Goal: Task Accomplishment & Management: Manage account settings

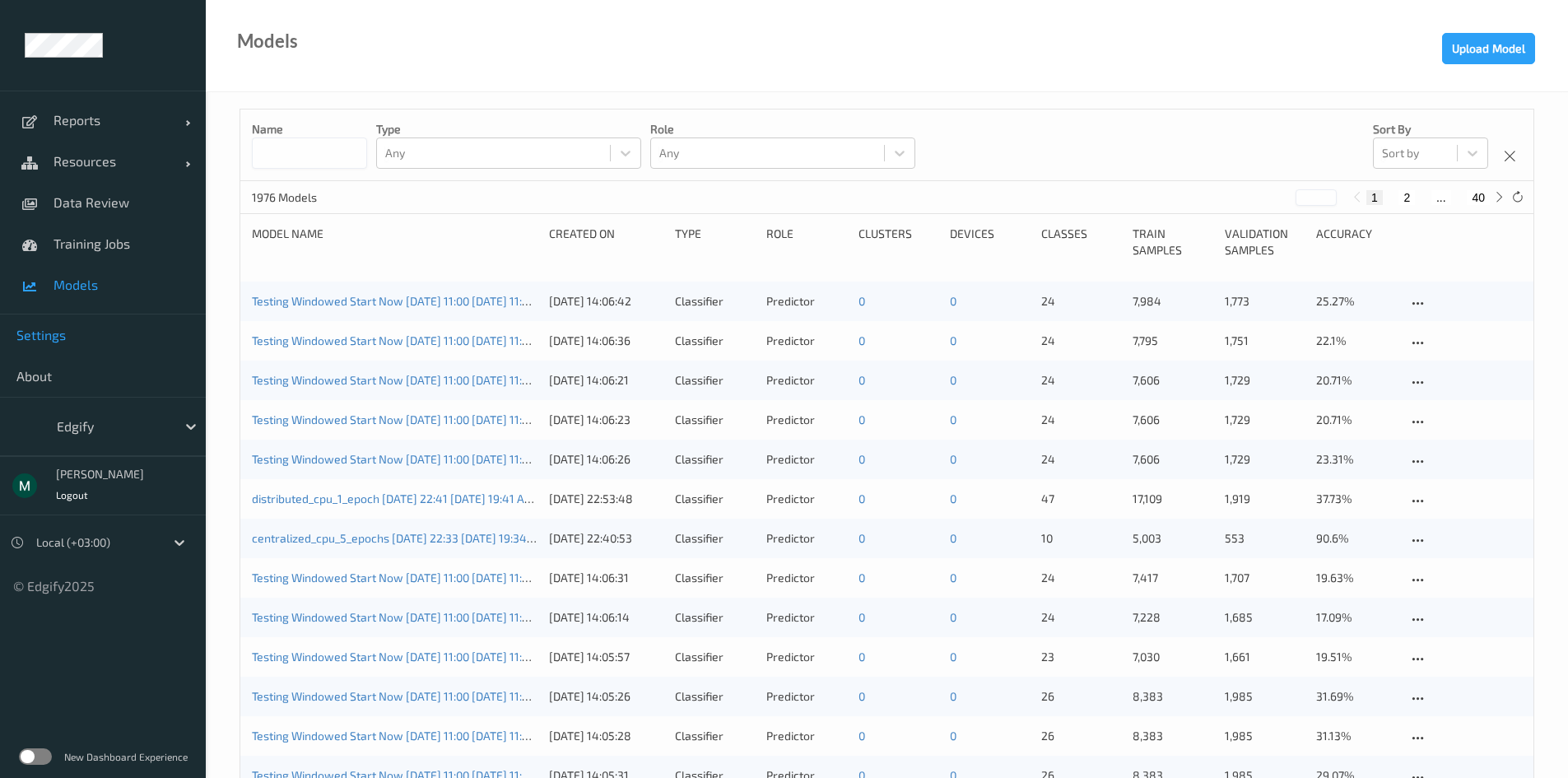
click at [71, 339] on span "Settings" at bounding box center [102, 334] width 173 height 16
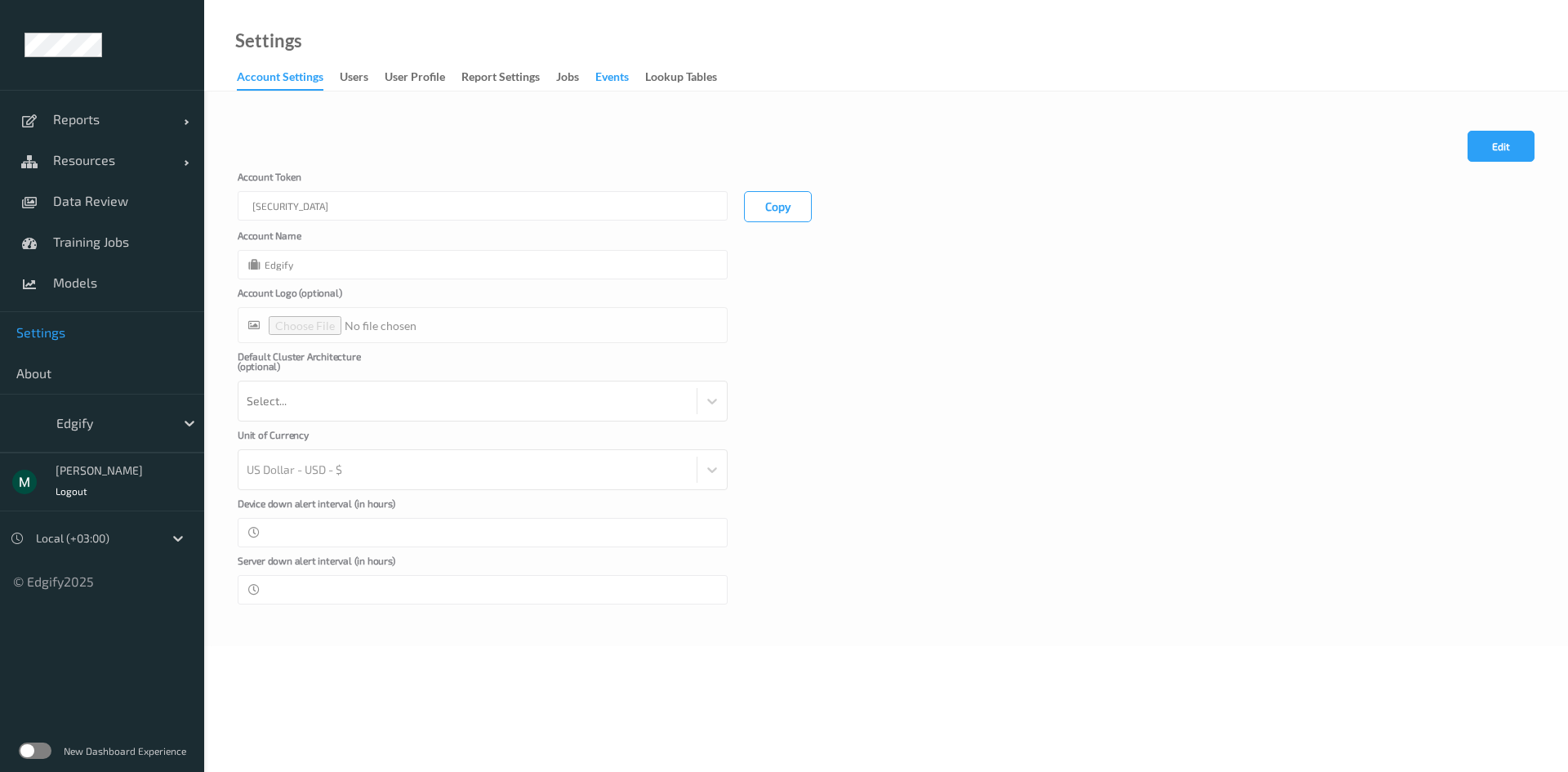
click at [600, 76] on div "events" at bounding box center [612, 79] width 34 height 21
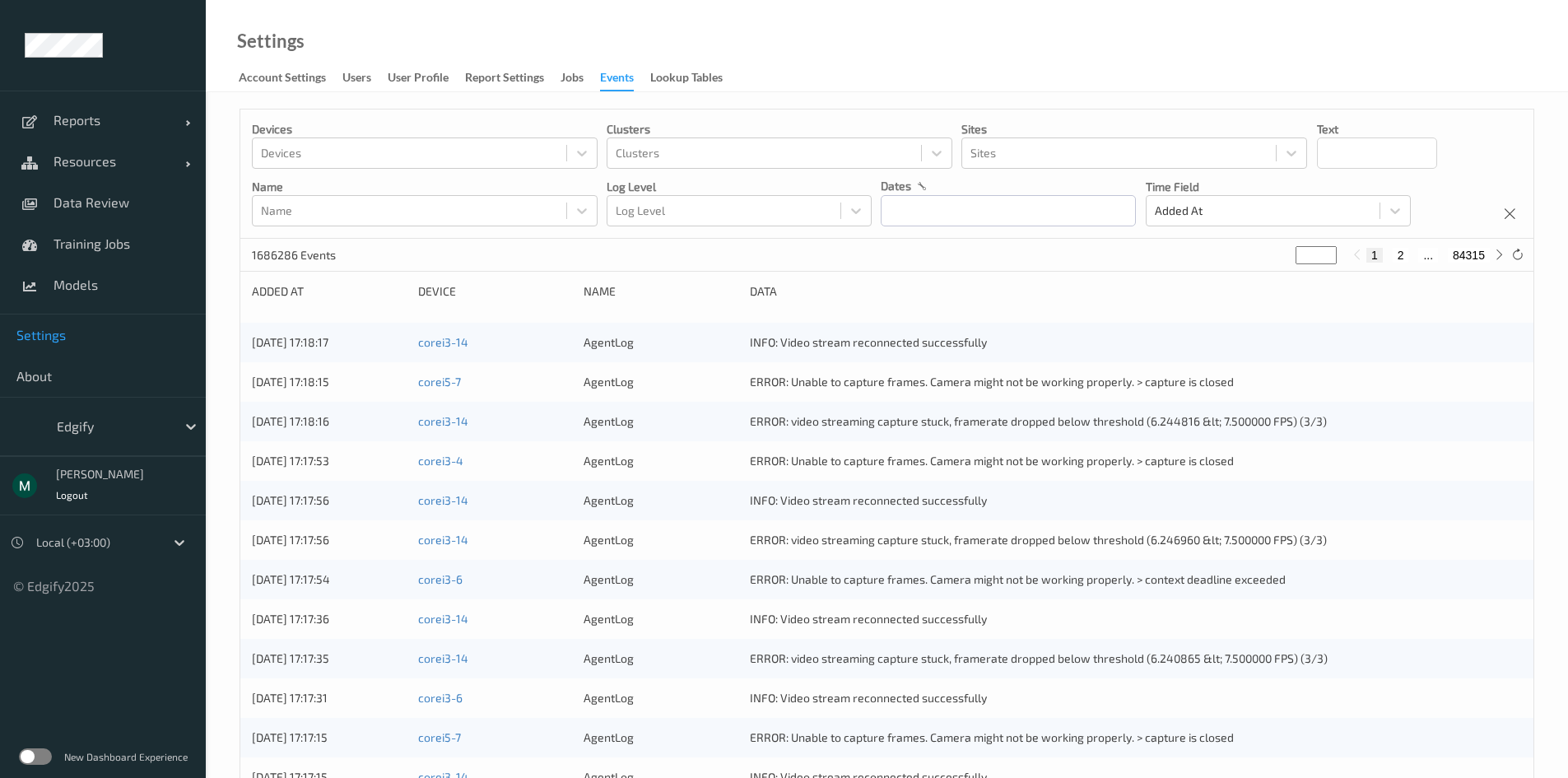
drag, startPoint x: 539, startPoint y: 343, endPoint x: 479, endPoint y: 266, distance: 97.6
click at [479, 266] on div "1686286 Events * 1 2 ... 84315" at bounding box center [886, 255] width 1293 height 33
click at [131, 165] on span "Resources" at bounding box center [119, 160] width 132 height 16
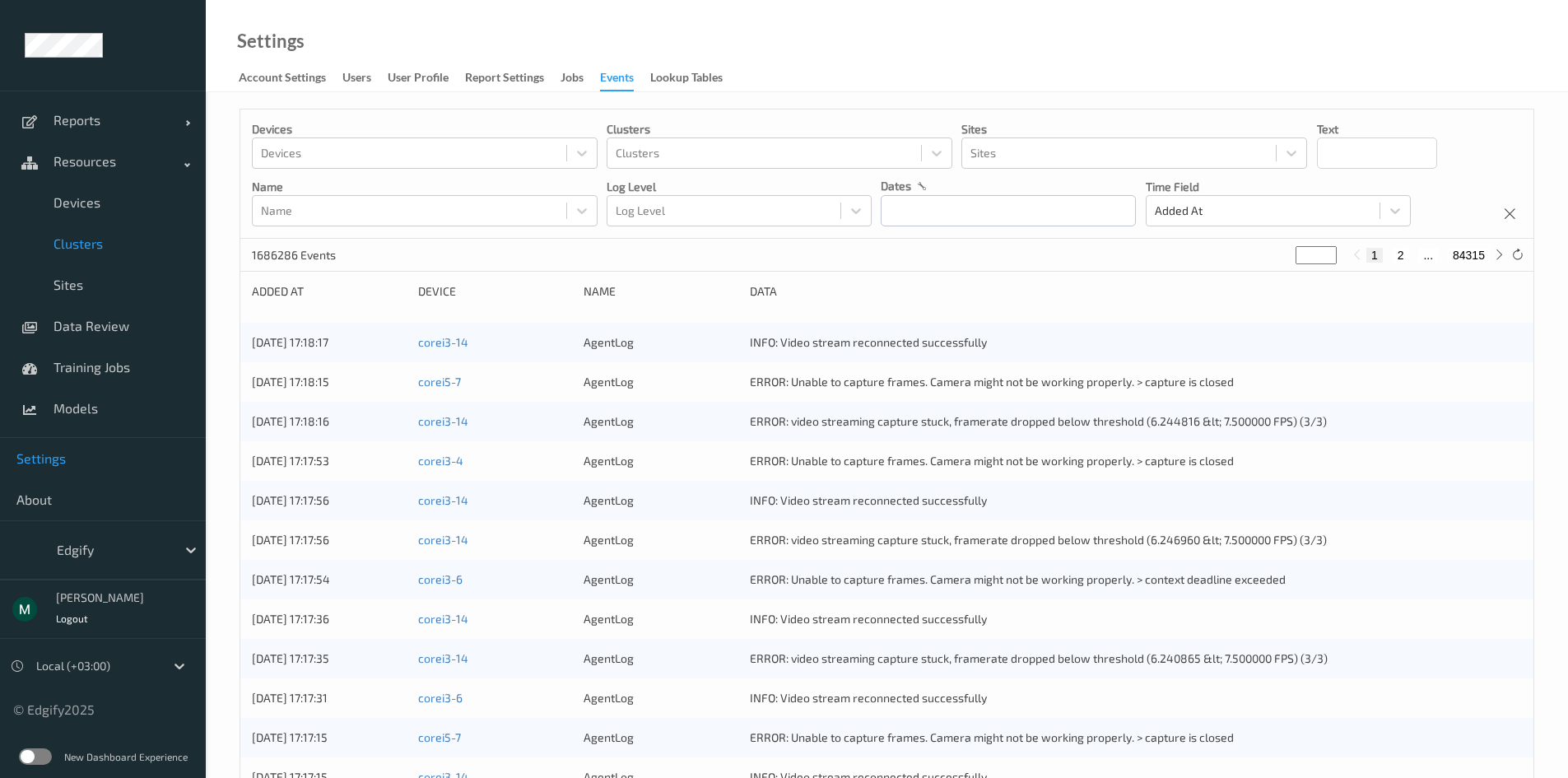
click at [59, 248] on span "Clusters" at bounding box center [120, 243] width 136 height 16
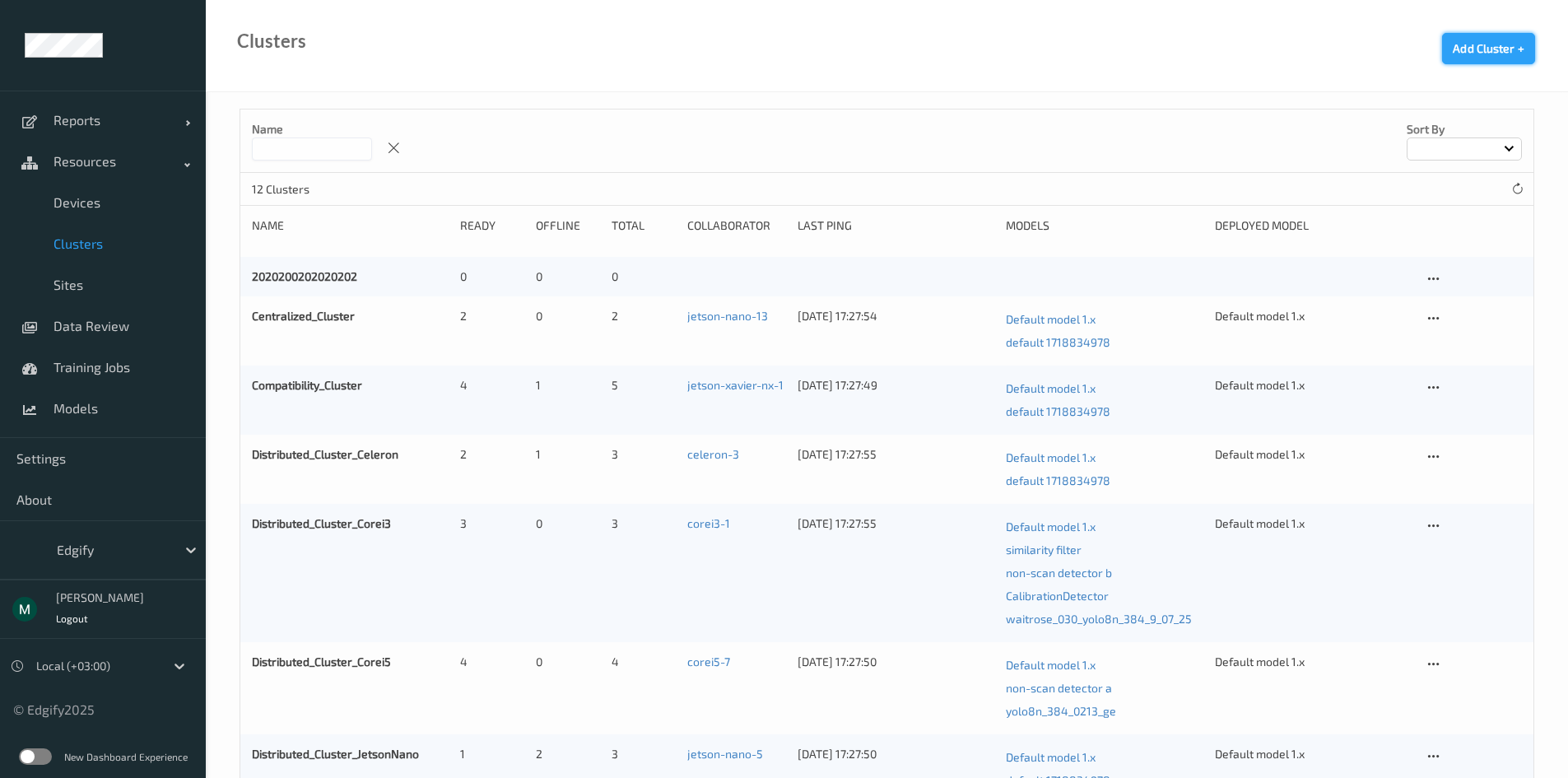
click at [1492, 48] on button "Add Cluster +" at bounding box center [1488, 48] width 93 height 31
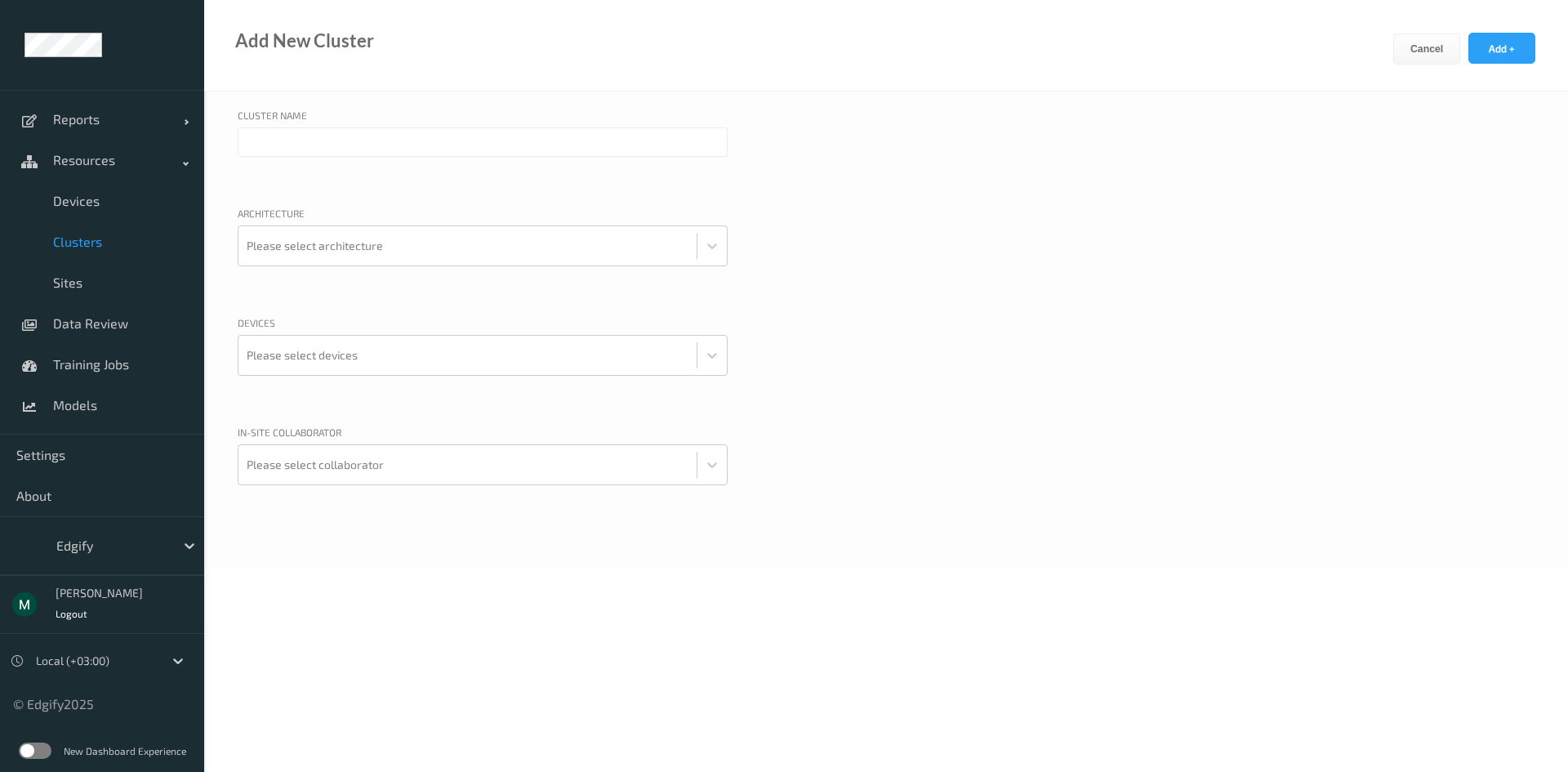
click at [324, 119] on div "Cluster Name" at bounding box center [482, 118] width 489 height 20
click at [337, 139] on input "text" at bounding box center [482, 141] width 489 height 29
type input "test disable"
click at [342, 251] on div at bounding box center [467, 246] width 441 height 33
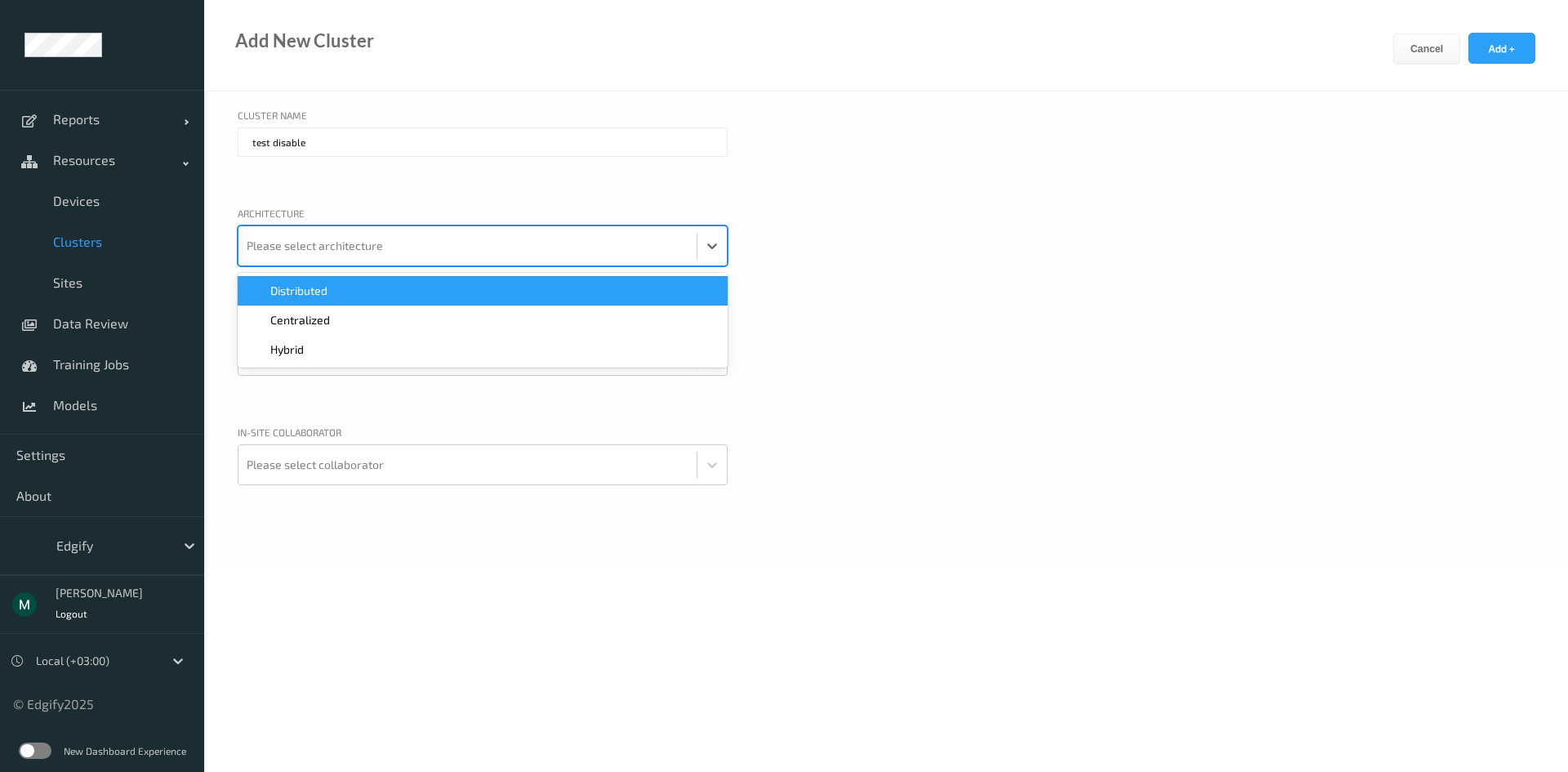
click at [329, 281] on div "Distributed" at bounding box center [482, 290] width 489 height 29
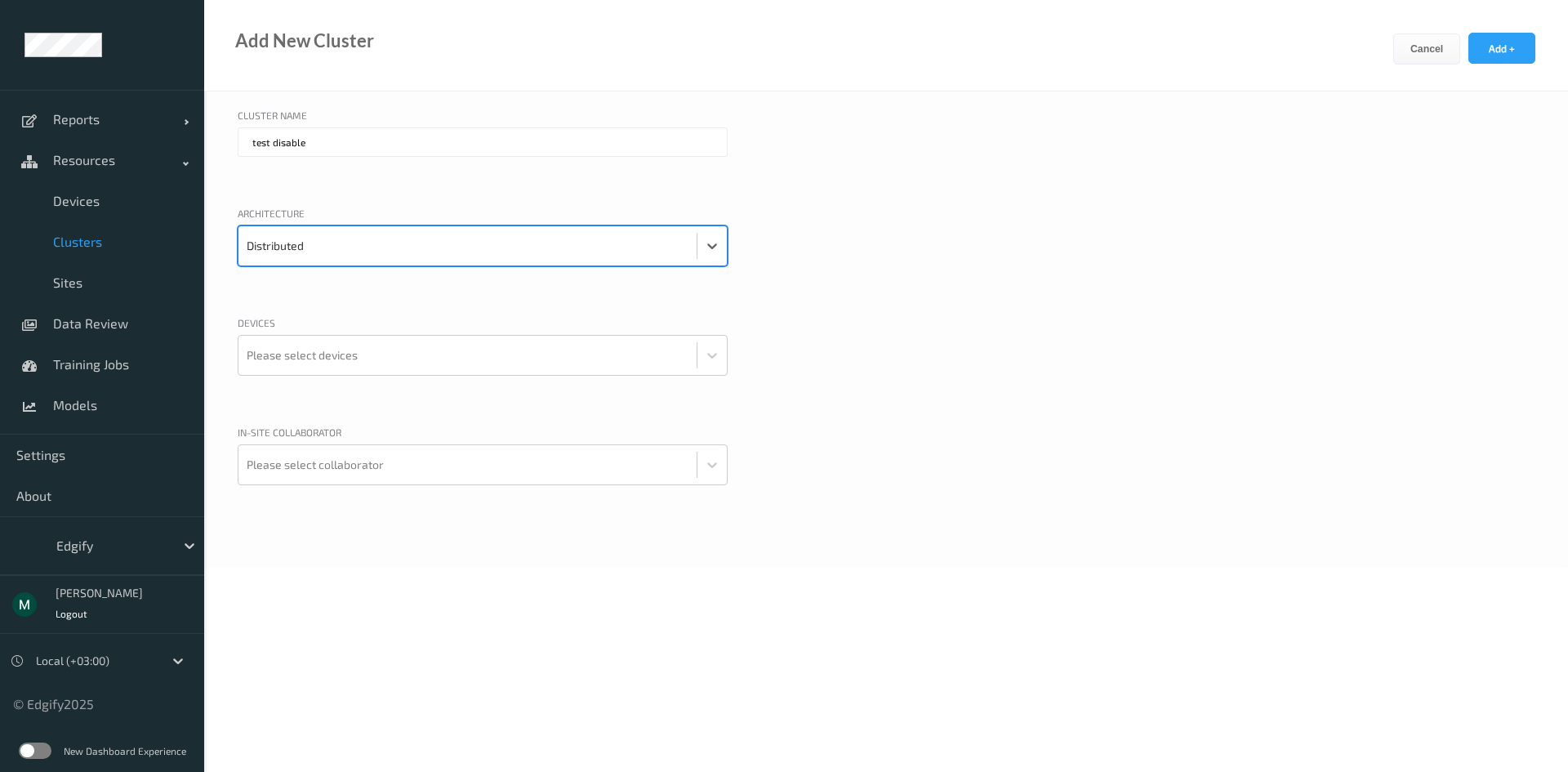
click at [1535, 50] on div "Cancel Add +" at bounding box center [1480, 62] width 175 height 58
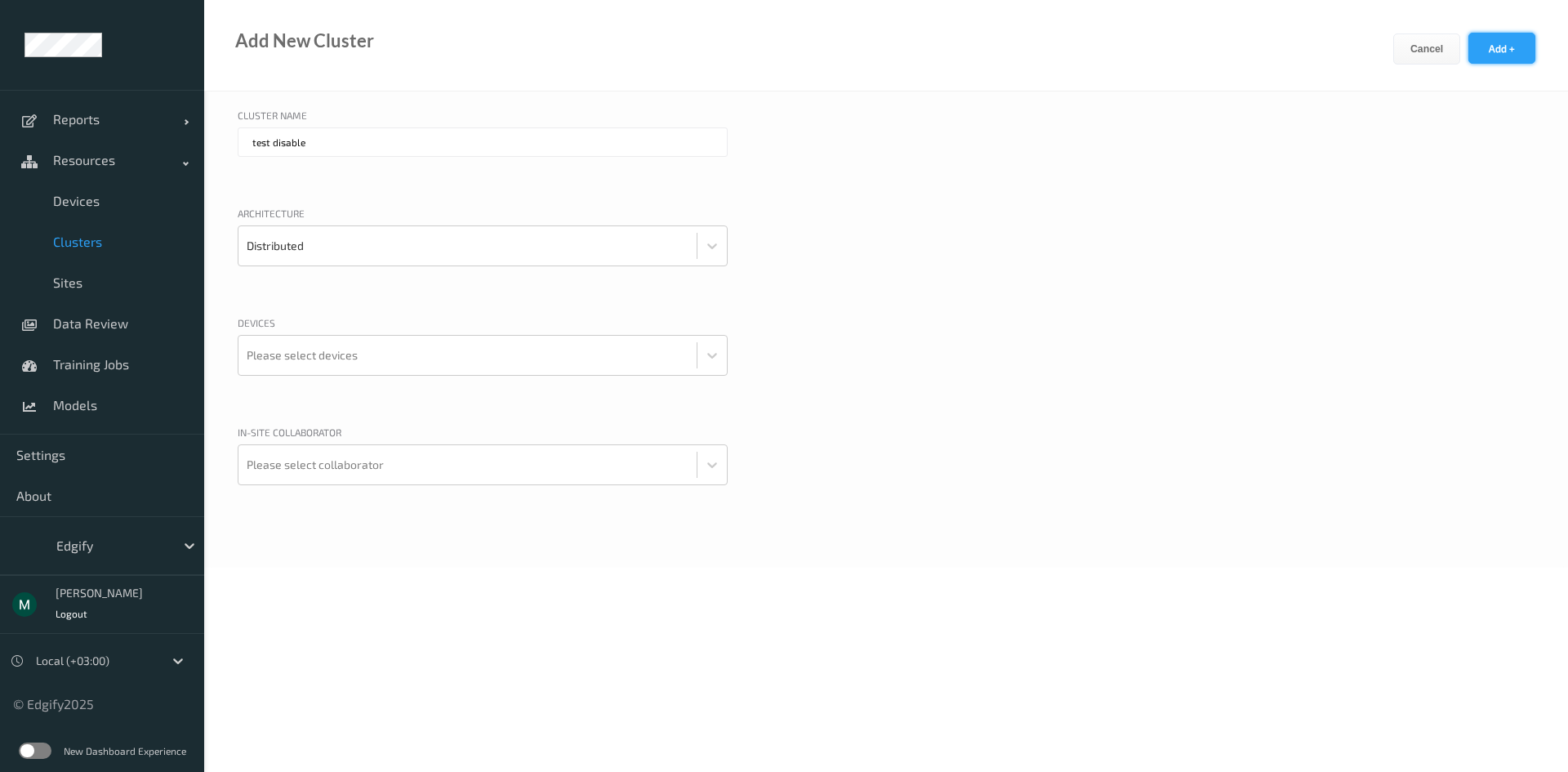
click at [1497, 50] on button "Add +" at bounding box center [1501, 48] width 67 height 31
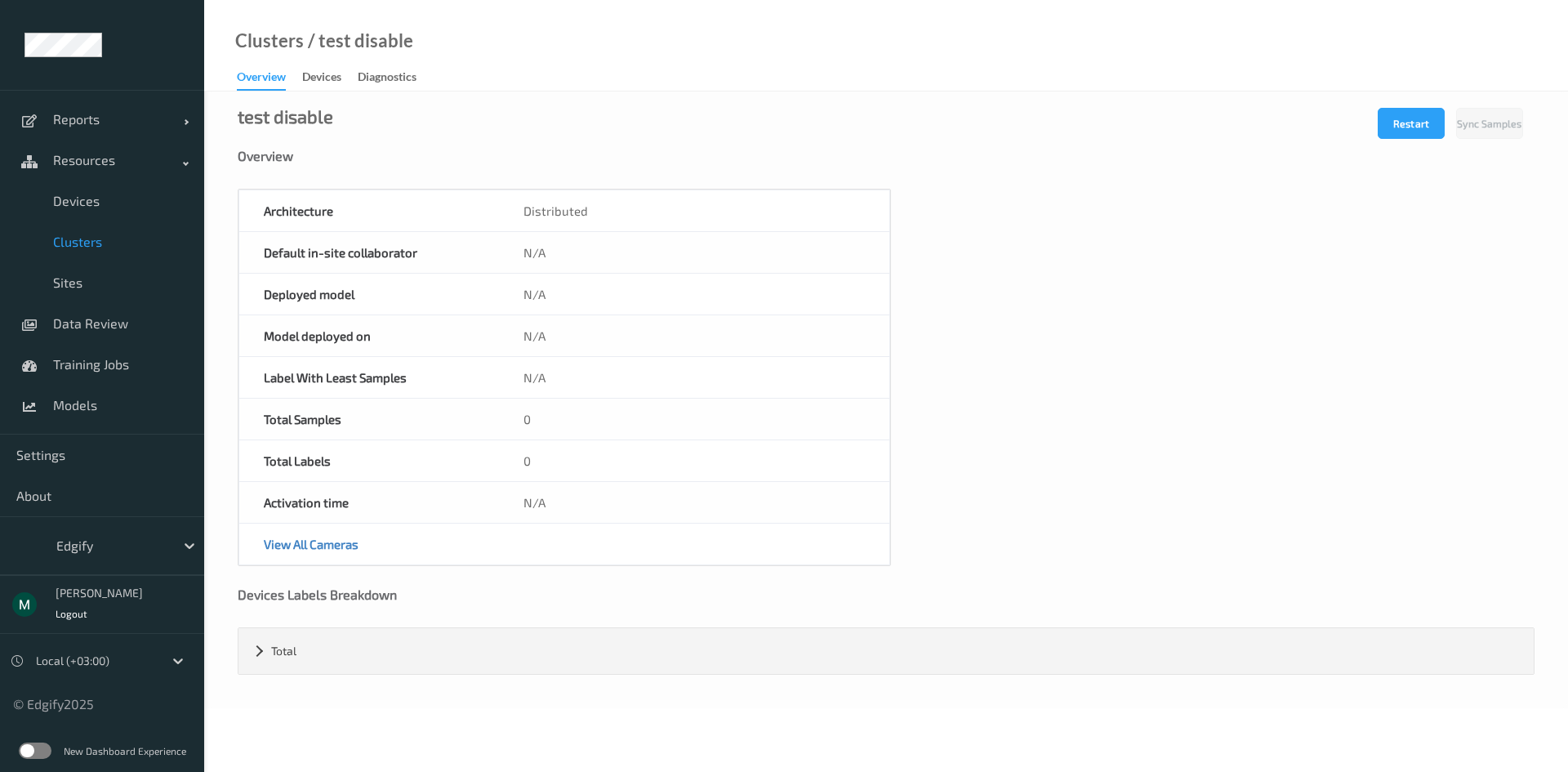
click at [45, 756] on label at bounding box center [35, 750] width 33 height 16
